Goal: Task Accomplishment & Management: Use online tool/utility

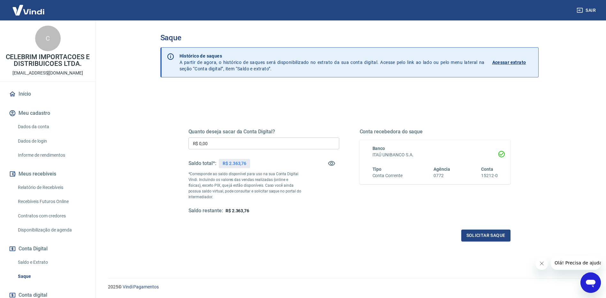
click at [234, 163] on p "R$ 2.363,76" at bounding box center [235, 163] width 24 height 7
copy div "R$ 2.363,76"
